Goal: Information Seeking & Learning: Learn about a topic

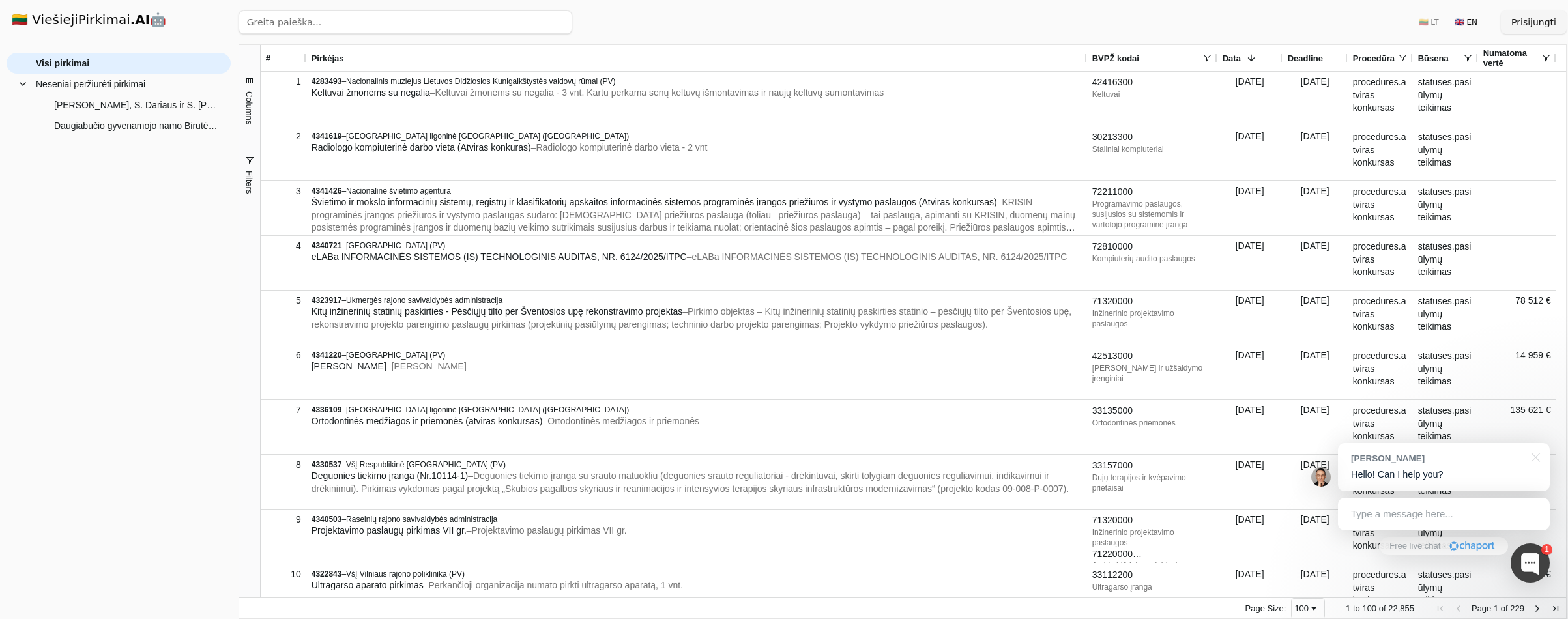
click at [297, 18] on input "search" at bounding box center [405, 22] width 333 height 23
type input "3417188"
click at [543, 17] on button "Ieškoti" at bounding box center [547, 22] width 51 height 23
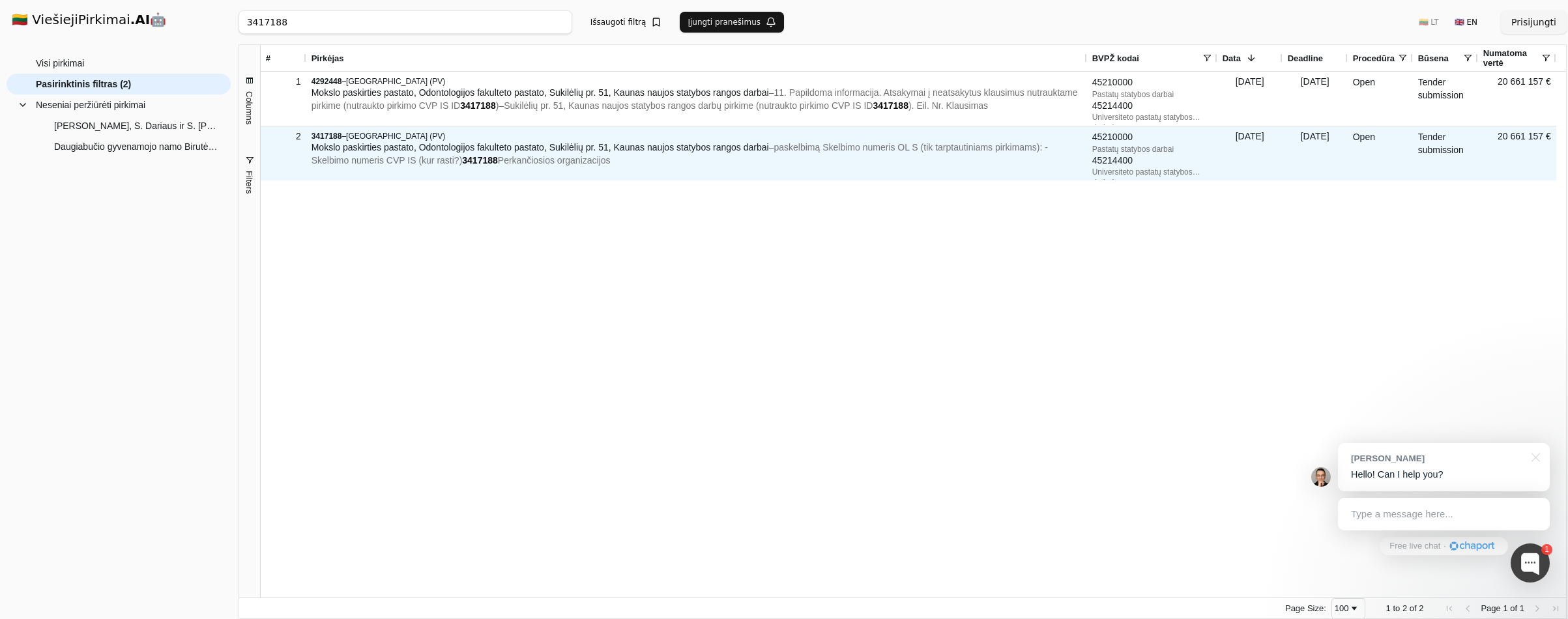
click at [365, 144] on span "Mokslo paskirties pastato, Odontologijos fakulteto pastato, Sukilėlių pr. 51, K…" at bounding box center [540, 147] width 458 height 11
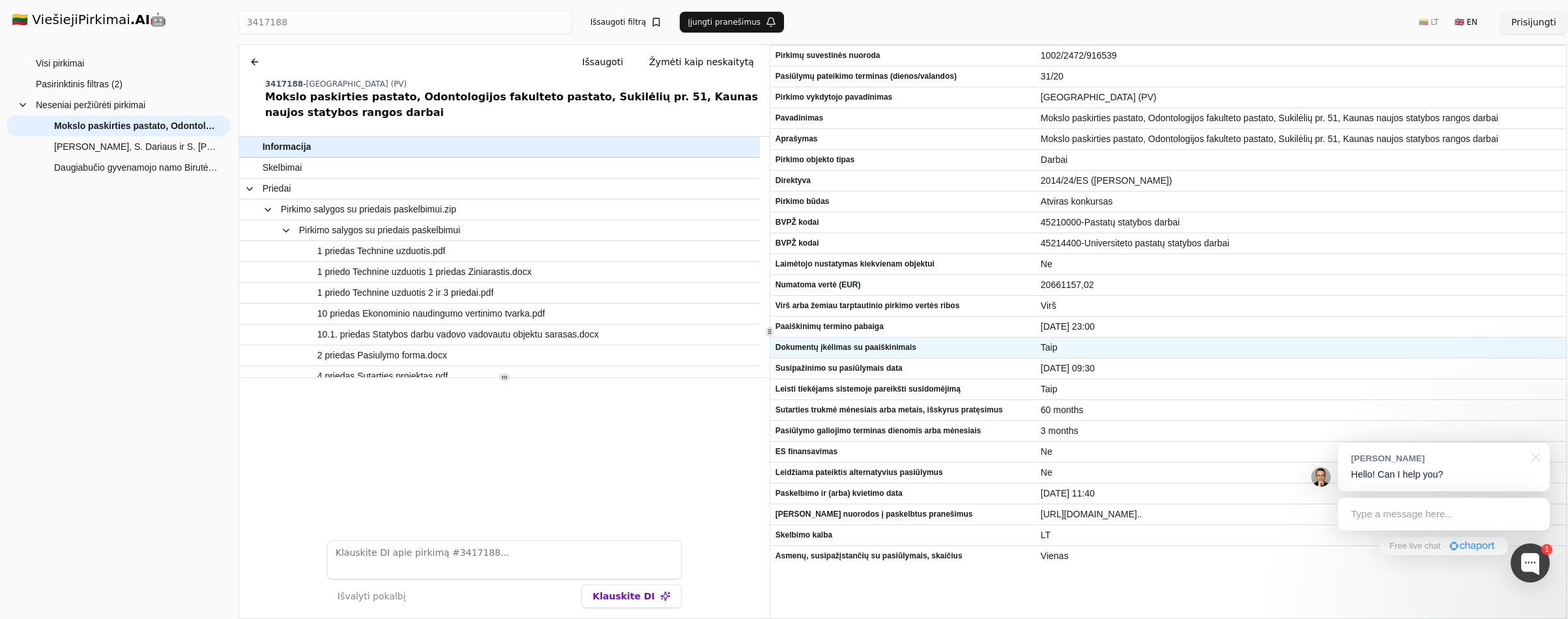
click at [826, 349] on span "Dokumentų įkėlimas su paaiškinimais" at bounding box center [903, 347] width 255 height 19
click at [248, 57] on button at bounding box center [255, 61] width 21 height 23
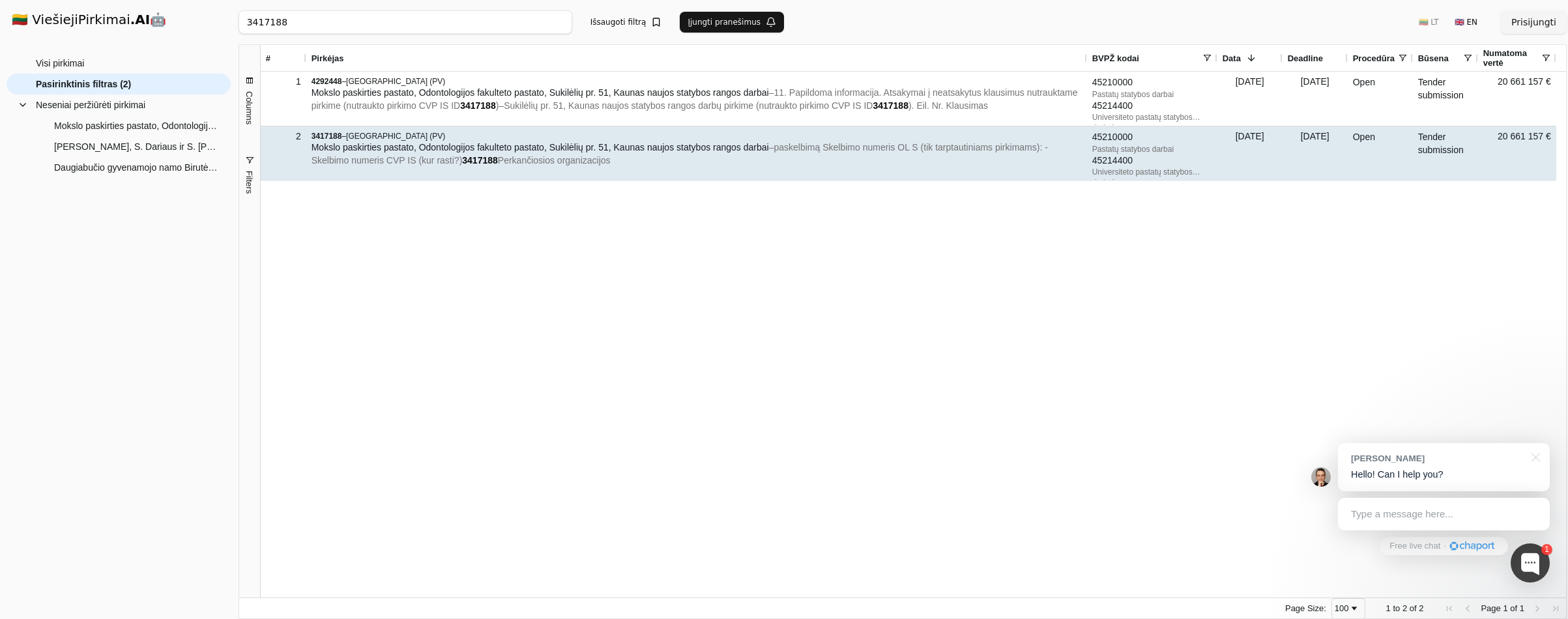
click at [917, 147] on span "paskelbimą Skelbimo numeris OL S (tik tarptautiniams pirkimams): - Skelbimo num…" at bounding box center [680, 154] width 736 height 23
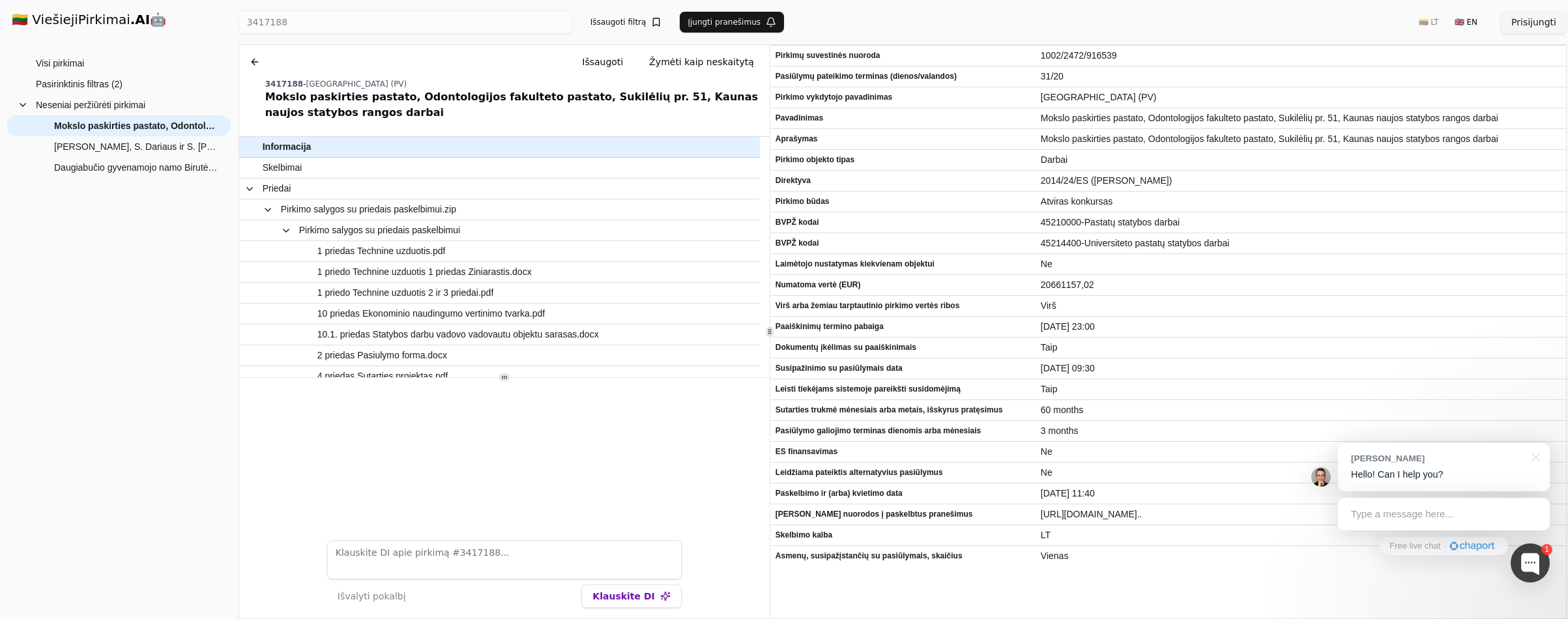
click at [439, 552] on textarea at bounding box center [504, 560] width 354 height 39
type textarea "techninis projektas"
click at [625, 598] on button "Klauskite DI" at bounding box center [631, 596] width 100 height 23
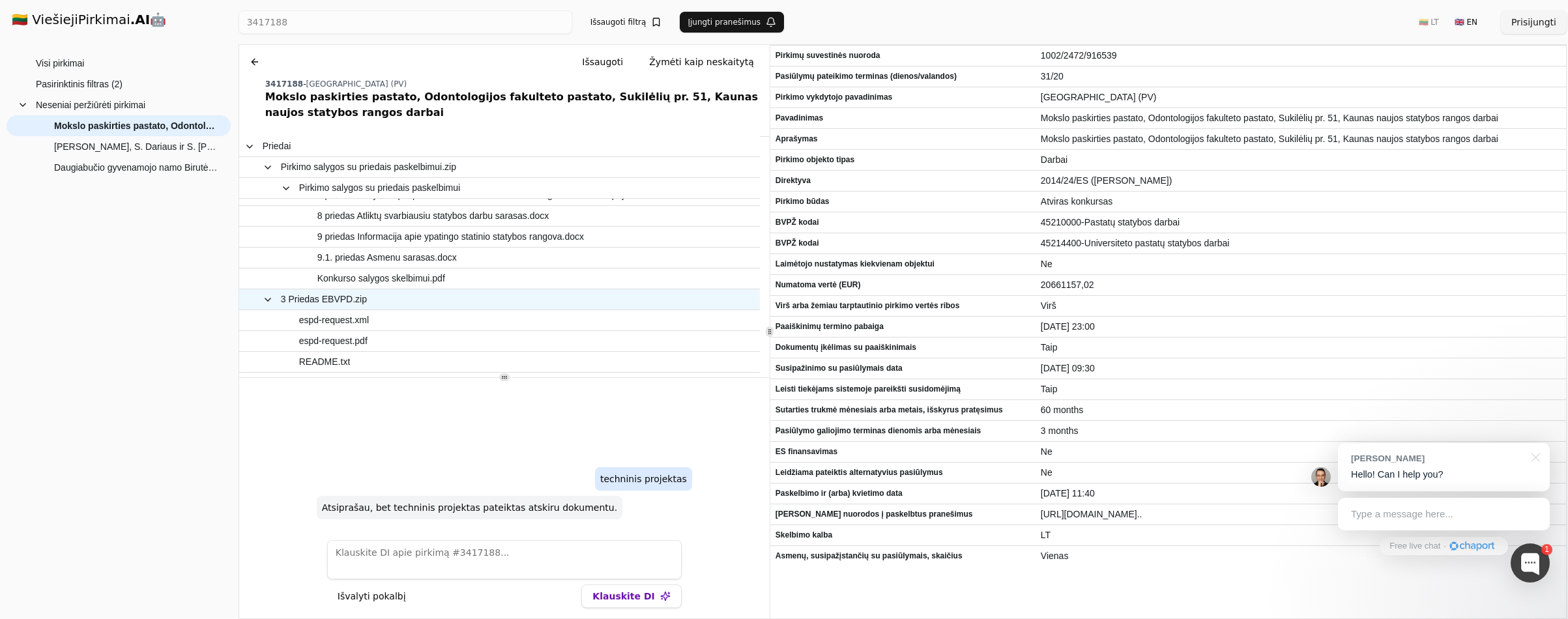
scroll to position [281, 0]
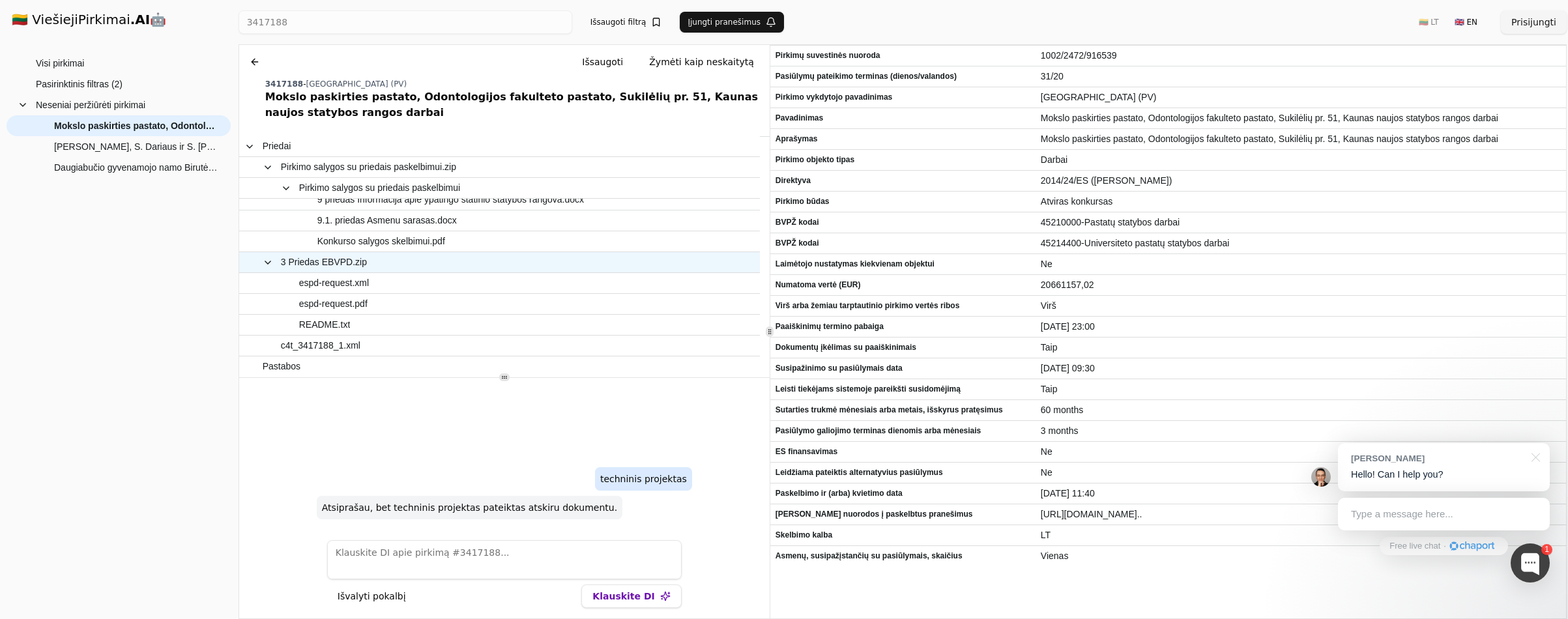
click at [326, 257] on span "3 Priedas EBVPD.zip" at bounding box center [324, 262] width 86 height 19
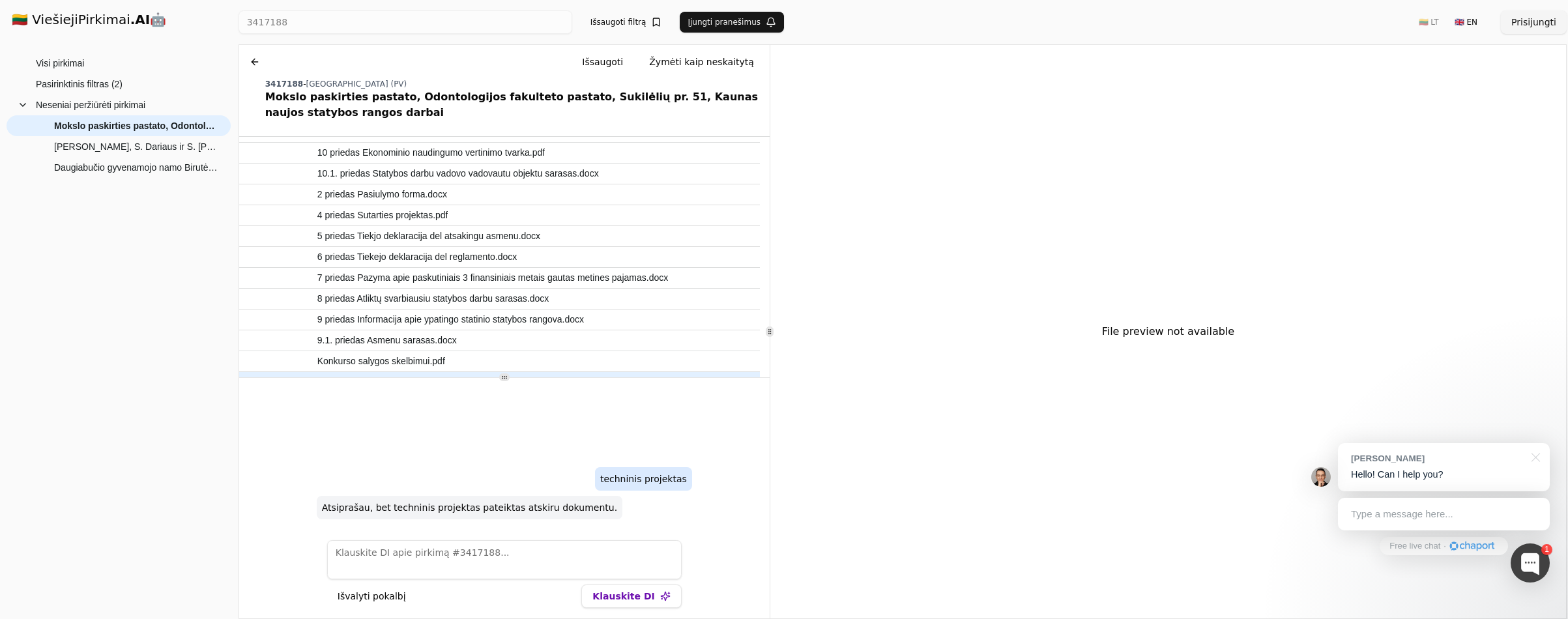
scroll to position [260, 0]
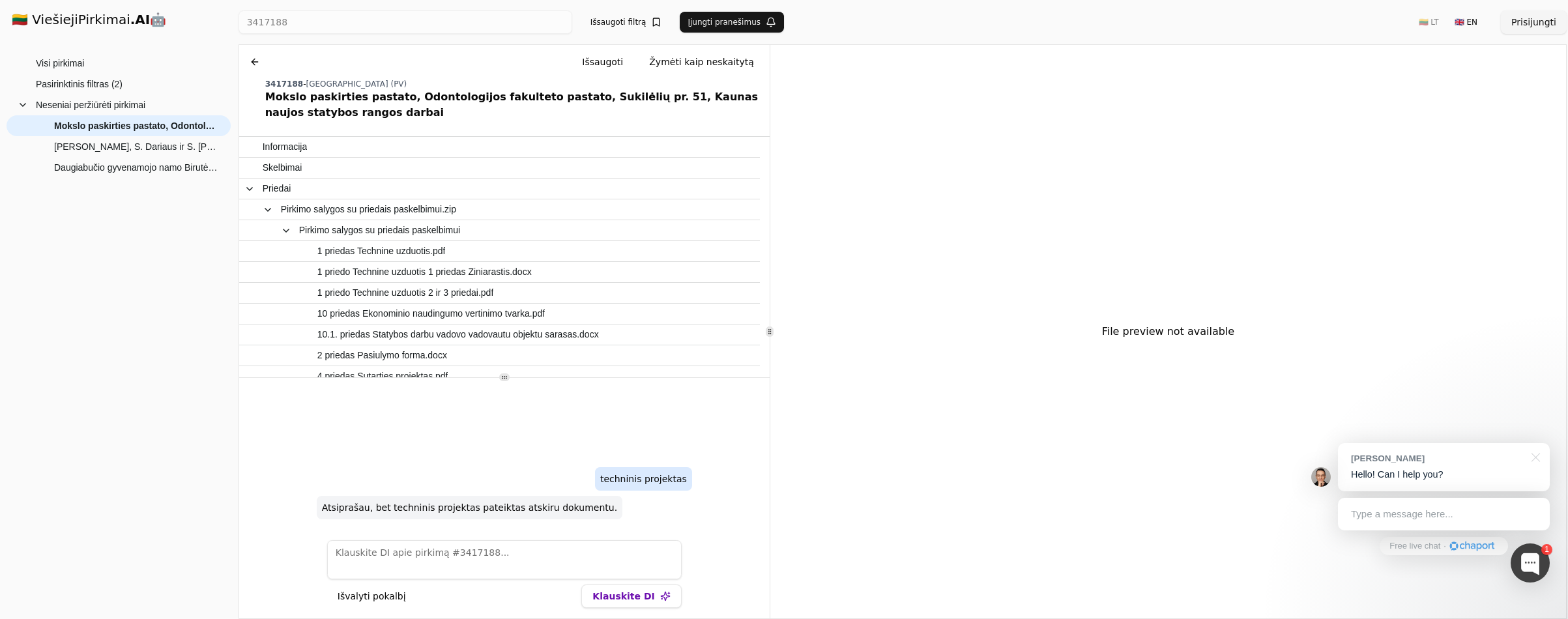
click at [254, 62] on button at bounding box center [255, 61] width 21 height 23
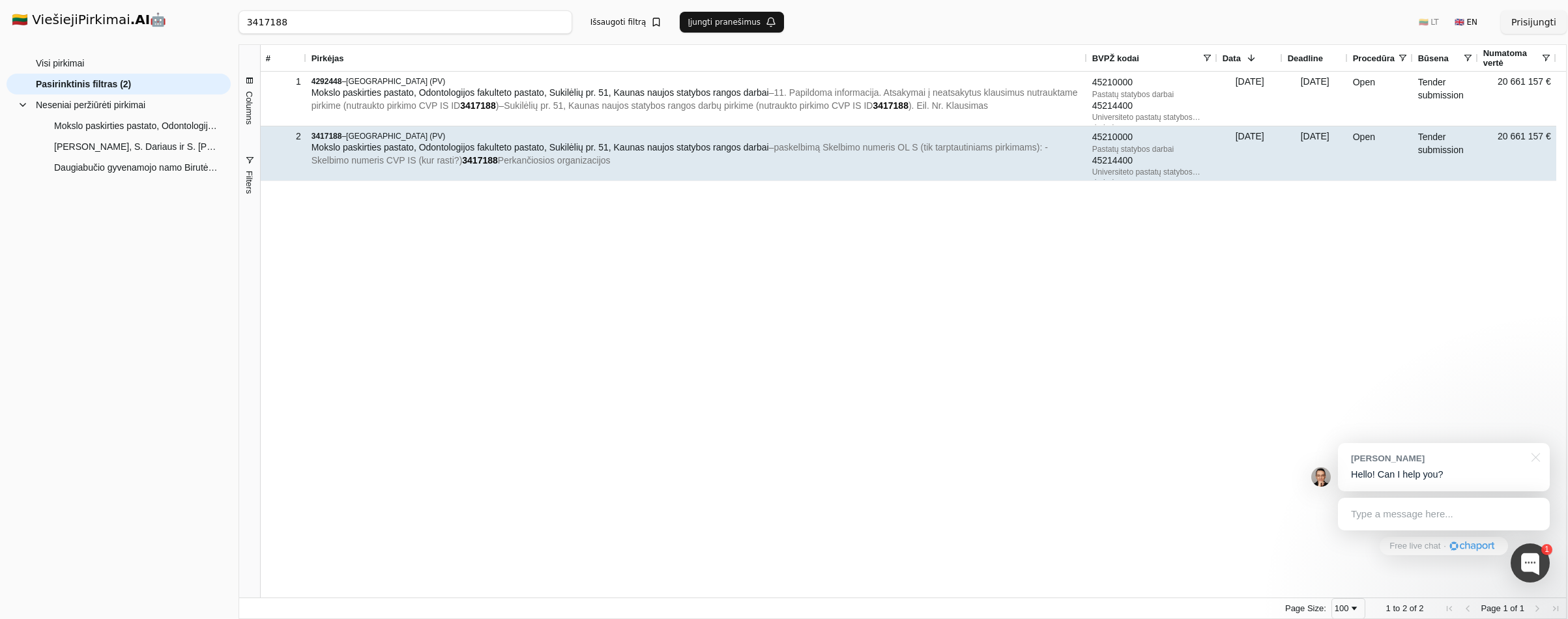
click at [420, 146] on span "Mokslo paskirties pastato, Odontologijos fakulteto pastato, Sukilėlių pr. 51, K…" at bounding box center [540, 147] width 458 height 11
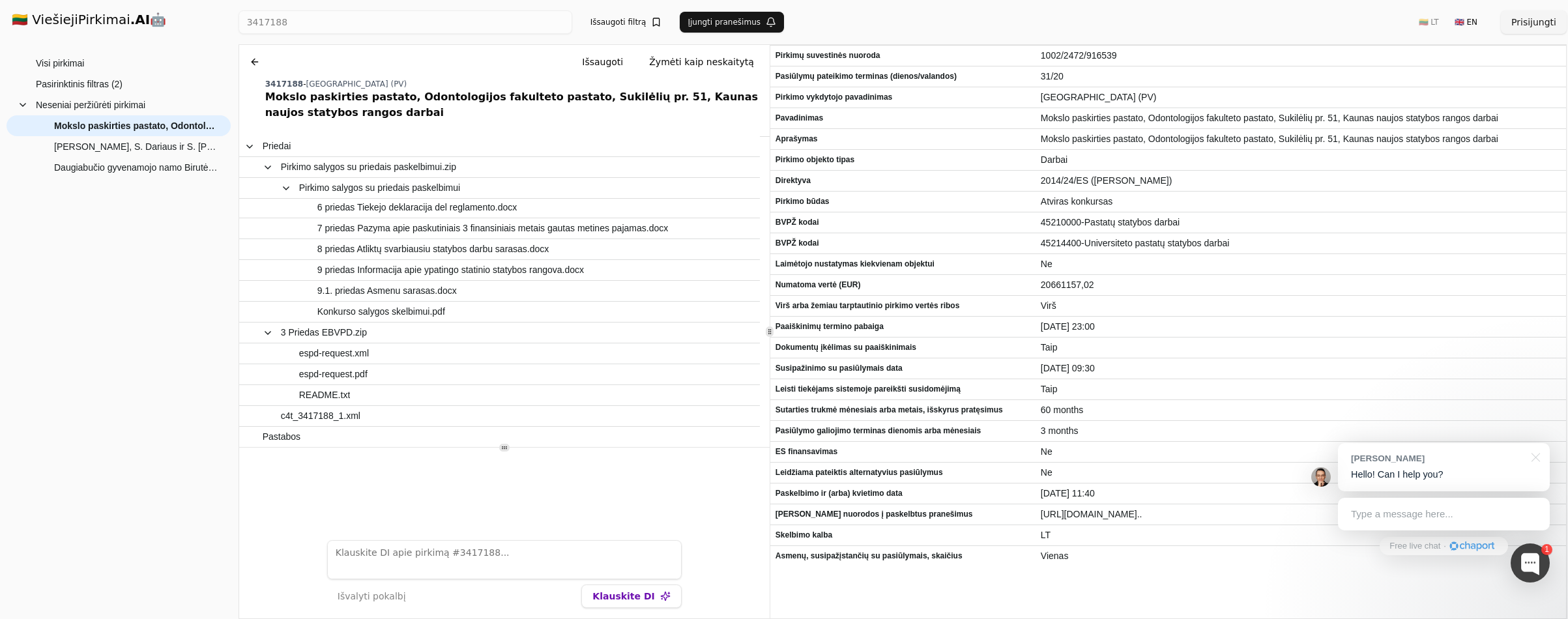
click at [502, 447] on icon at bounding box center [505, 447] width 6 height 6
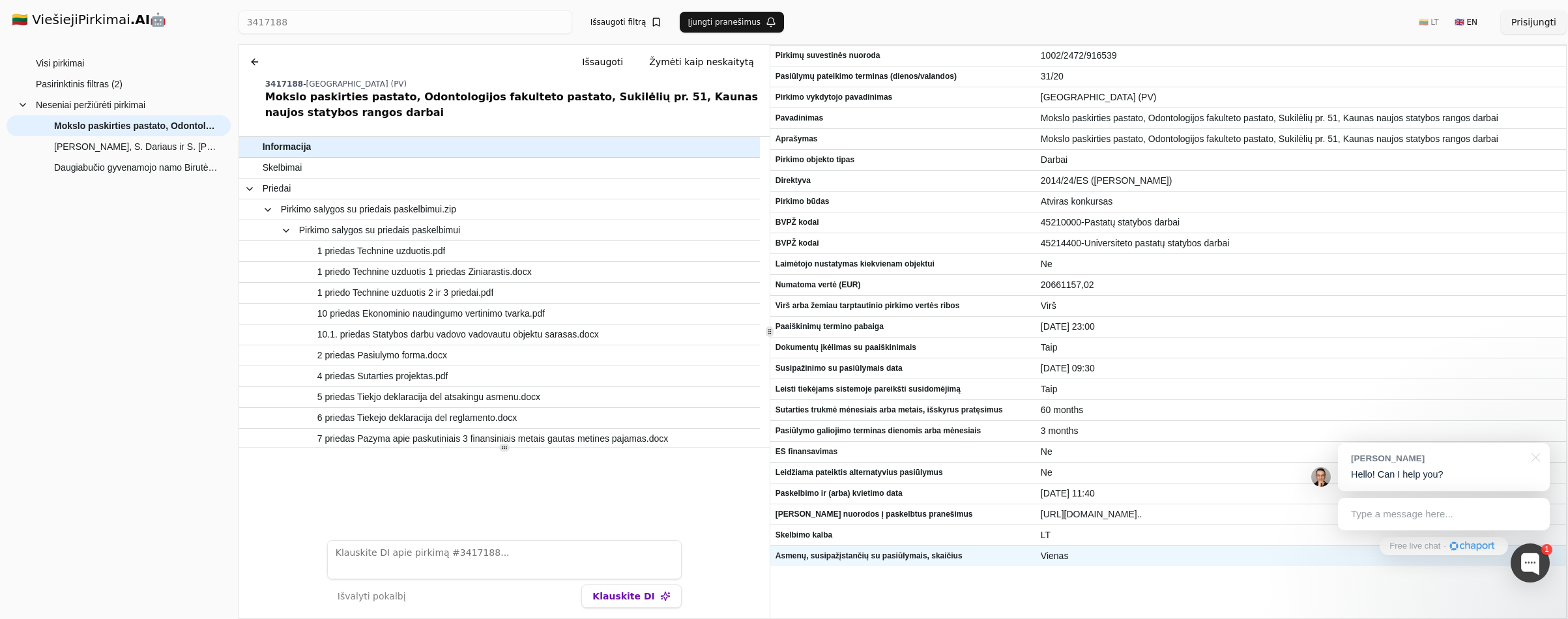
click at [870, 557] on span "Asmenų, susipažįstančių su pasiūlymais, skaičius" at bounding box center [903, 556] width 255 height 19
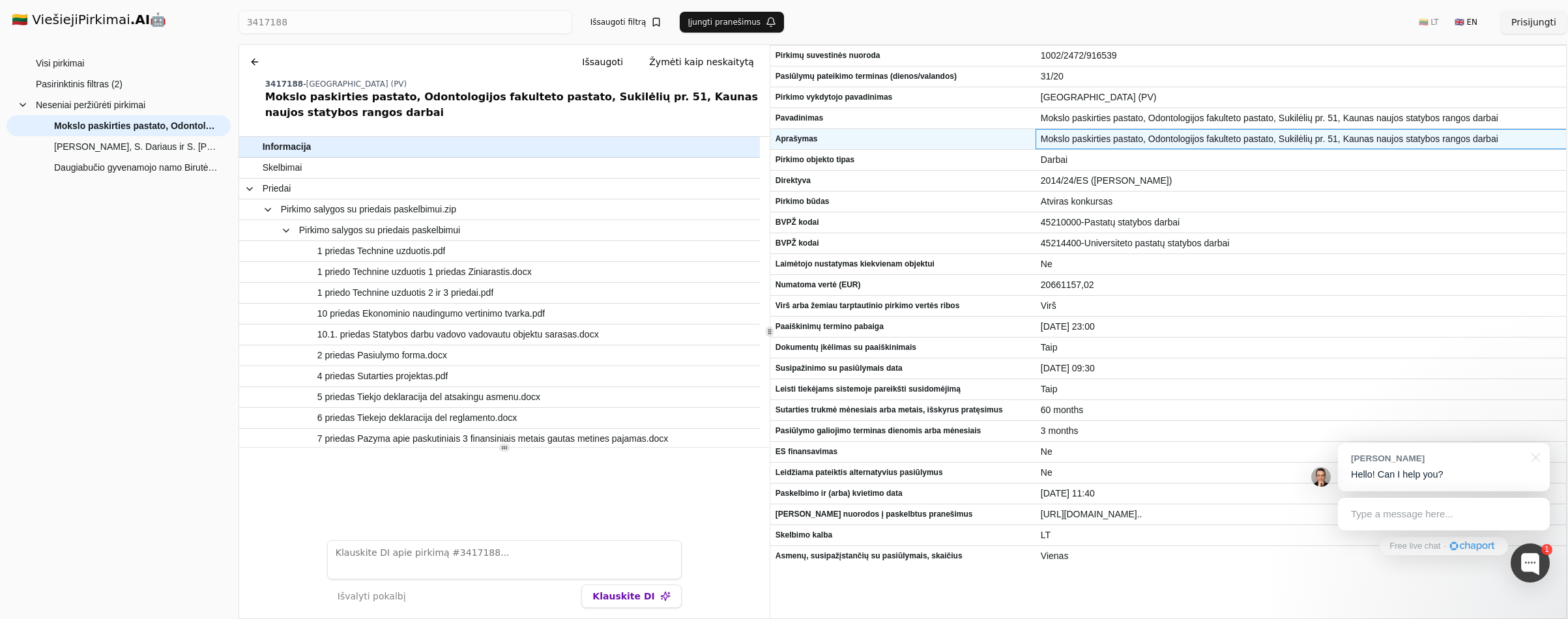
click at [1231, 134] on span "Mokslo paskirties pastato, Odontologijos fakulteto pastato, Sukilėlių pr. 51, K…" at bounding box center [1302, 138] width 521 height 19
